Goal: Find specific page/section: Find specific page/section

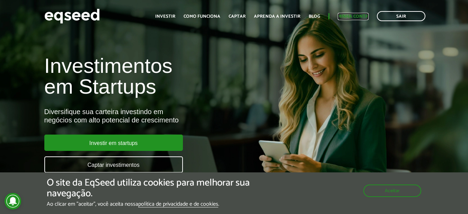
click at [359, 16] on link "Minha conta" at bounding box center [353, 16] width 31 height 5
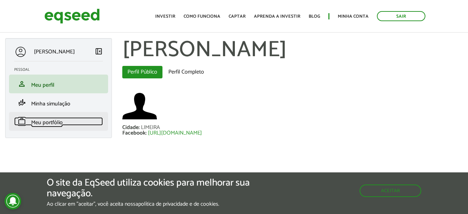
click at [50, 124] on span "Meu portfólio" at bounding box center [47, 122] width 32 height 9
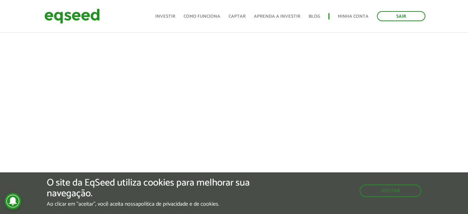
scroll to position [243, 0]
click at [387, 195] on button "Aceitar" at bounding box center [391, 189] width 60 height 11
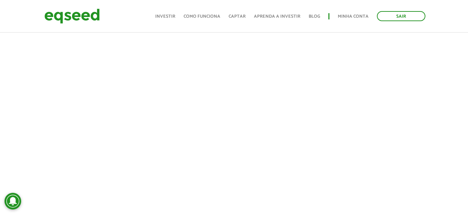
scroll to position [208, 0]
